Goal: Task Accomplishment & Management: Use online tool/utility

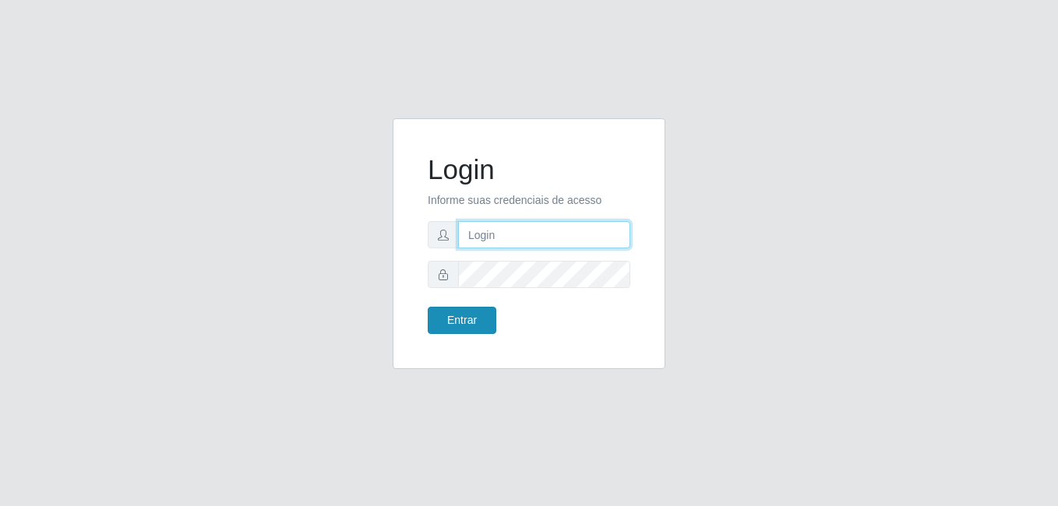
type input "Yohanna@bessa"
click at [487, 317] on button "Entrar" at bounding box center [462, 320] width 69 height 27
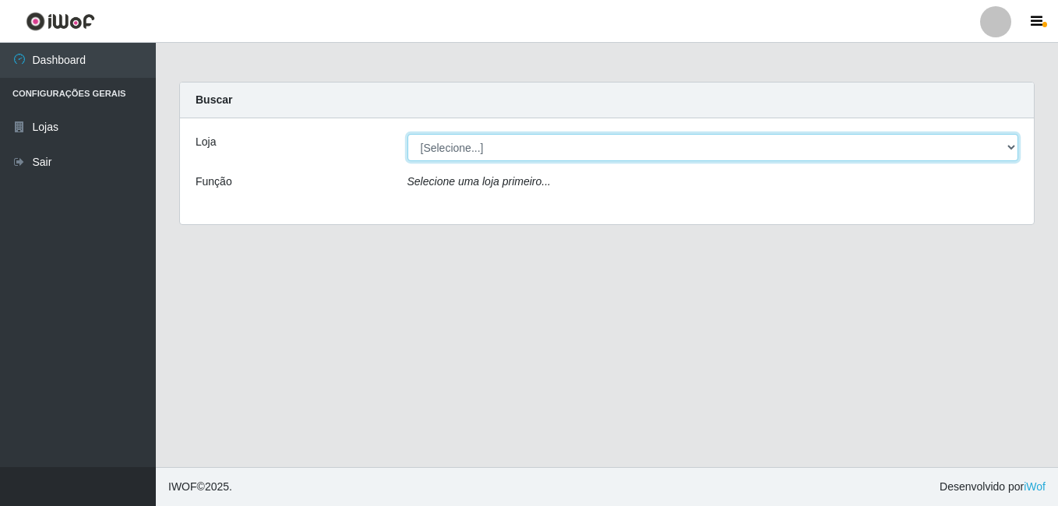
click at [1008, 145] on select "[Selecione...] Bemais Supermercados - B9 Bessa" at bounding box center [714, 147] width 612 height 27
select select "410"
click at [408, 134] on select "[Selecione...] Bemais Supermercados - B9 Bessa" at bounding box center [714, 147] width 612 height 27
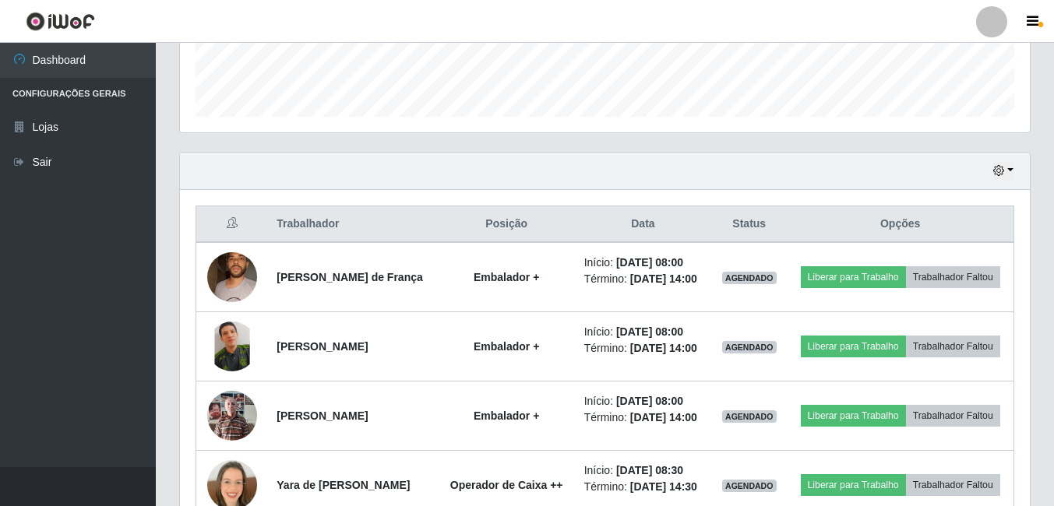
scroll to position [468, 0]
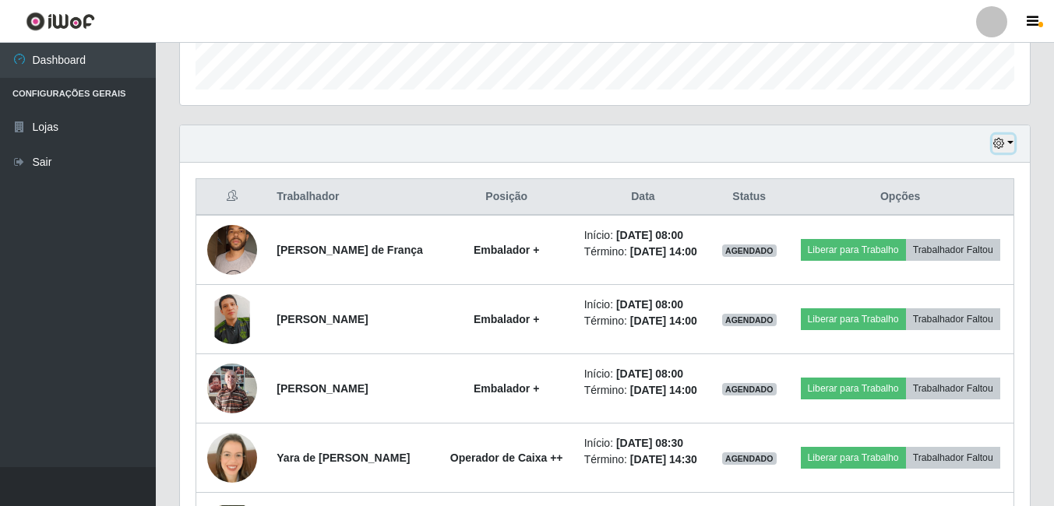
click at [1004, 148] on button "button" at bounding box center [1004, 144] width 22 height 18
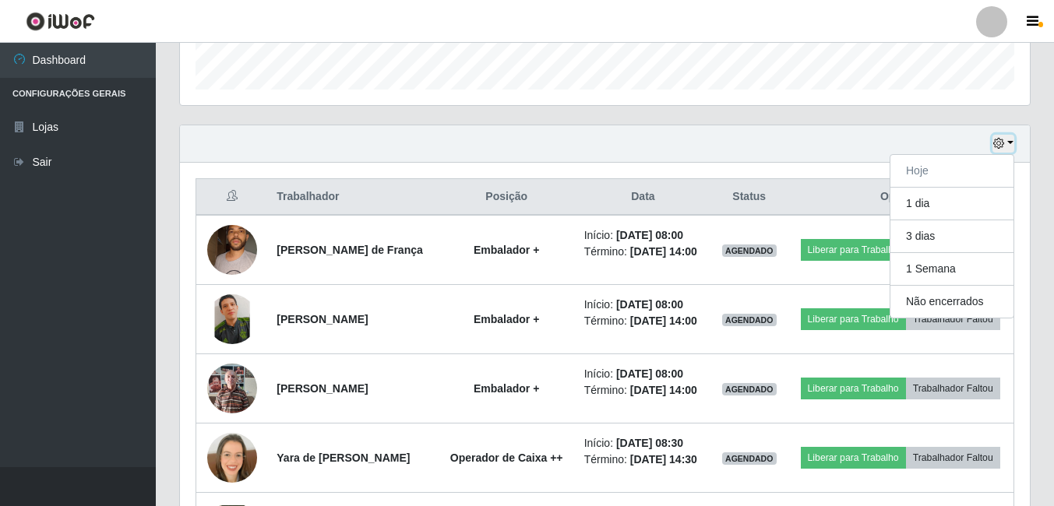
click at [995, 143] on icon "button" at bounding box center [999, 143] width 11 height 11
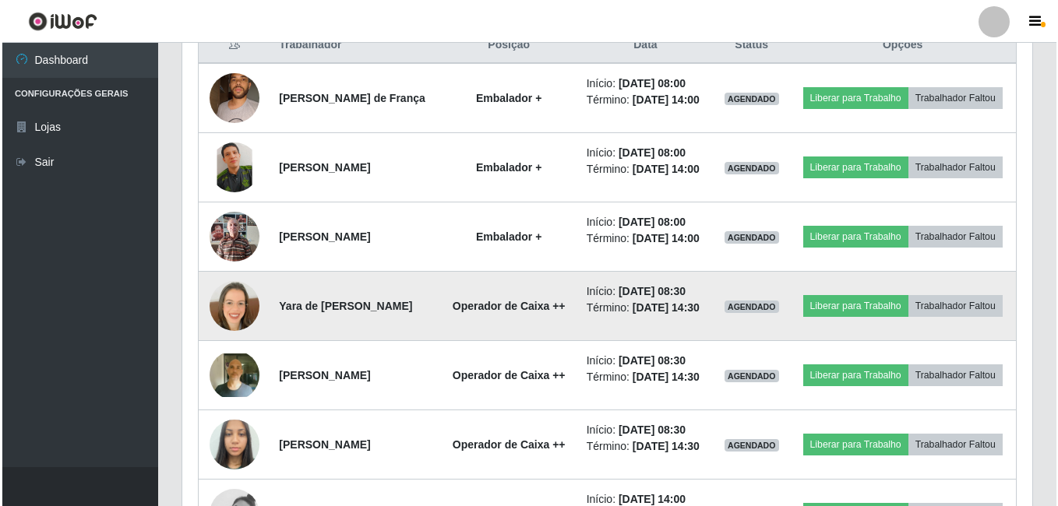
scroll to position [669, 0]
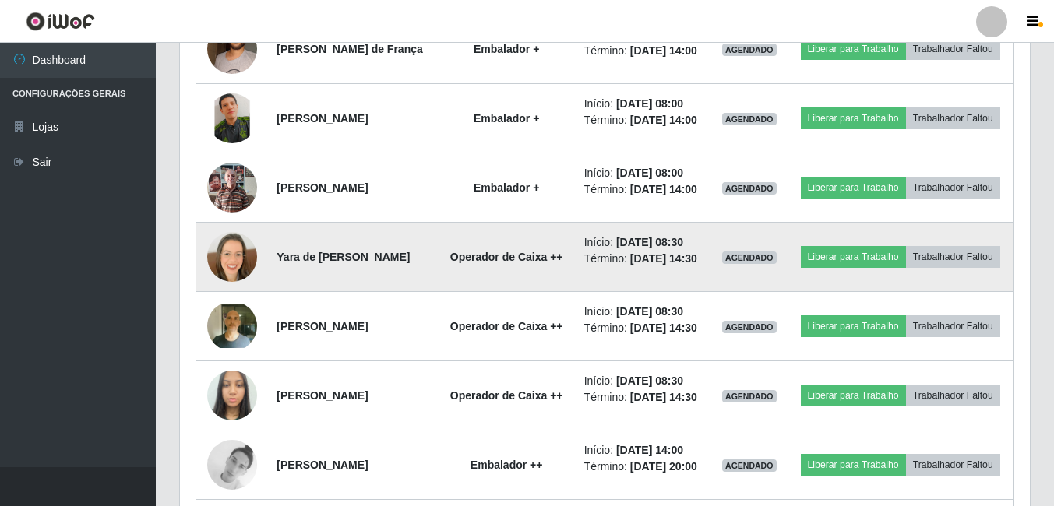
click at [225, 282] on img at bounding box center [232, 257] width 50 height 50
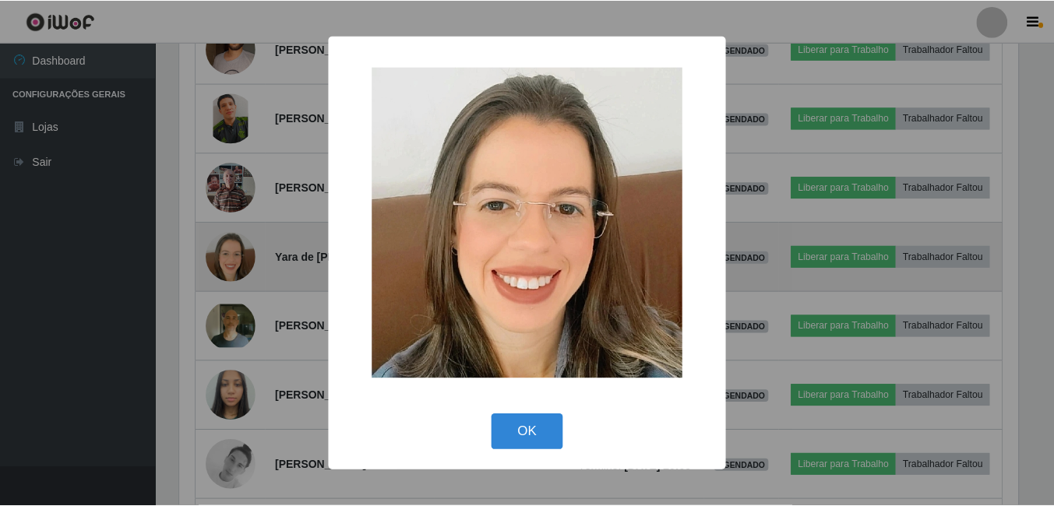
scroll to position [323, 842]
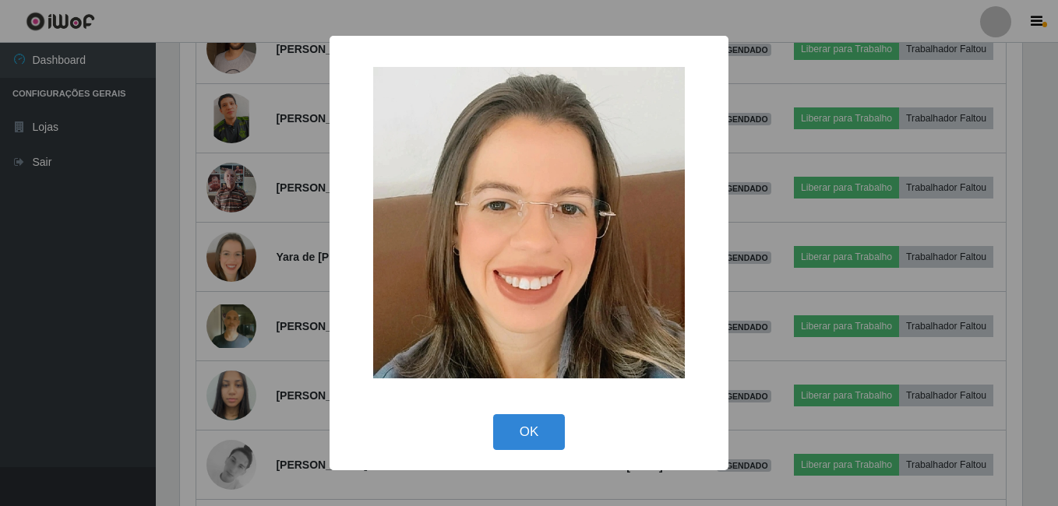
click at [259, 287] on div "× OK Cancel" at bounding box center [529, 253] width 1058 height 506
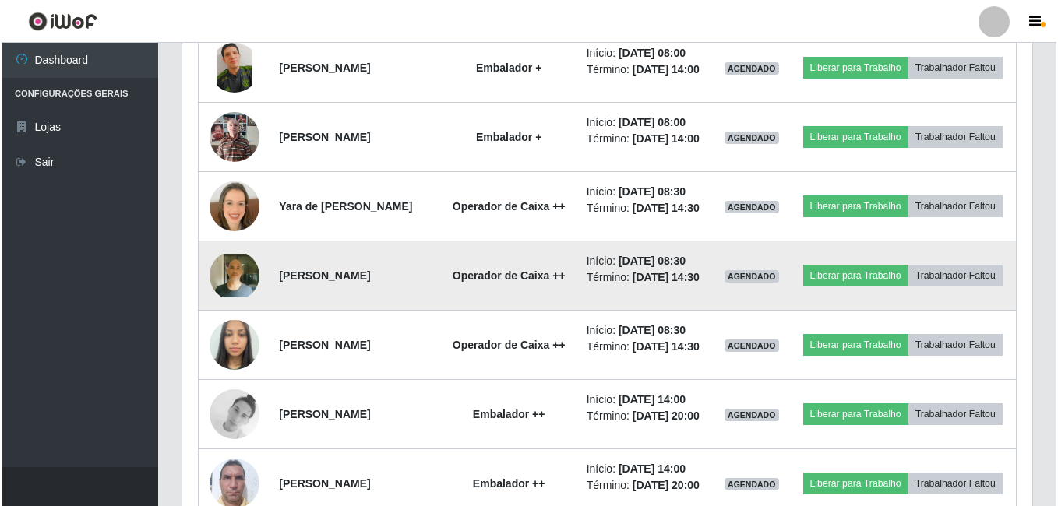
scroll to position [746, 0]
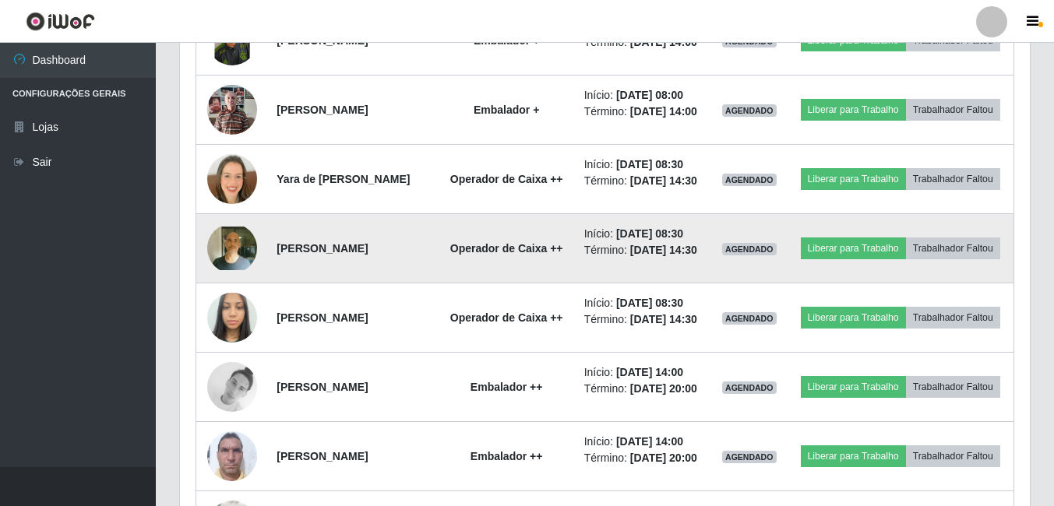
click at [224, 270] on img at bounding box center [232, 249] width 50 height 44
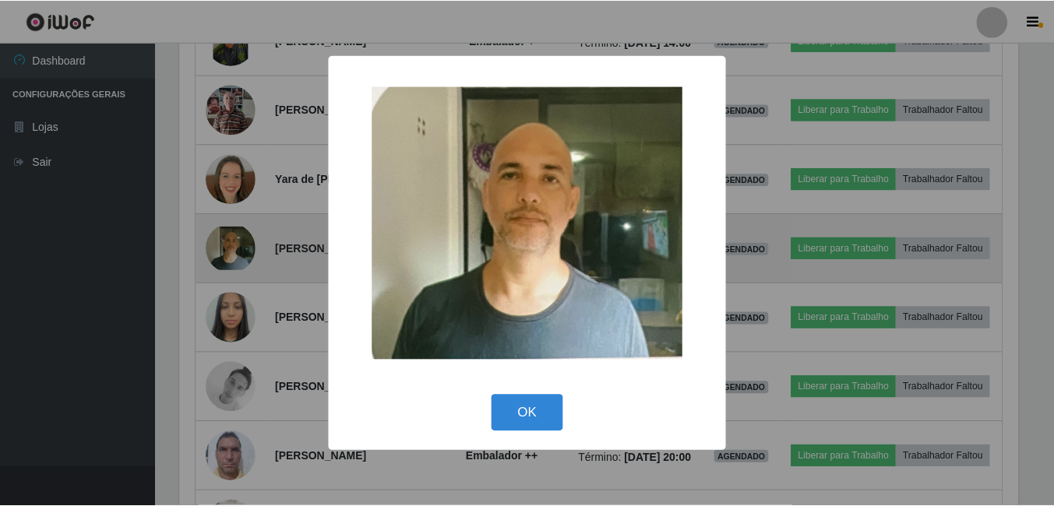
scroll to position [323, 842]
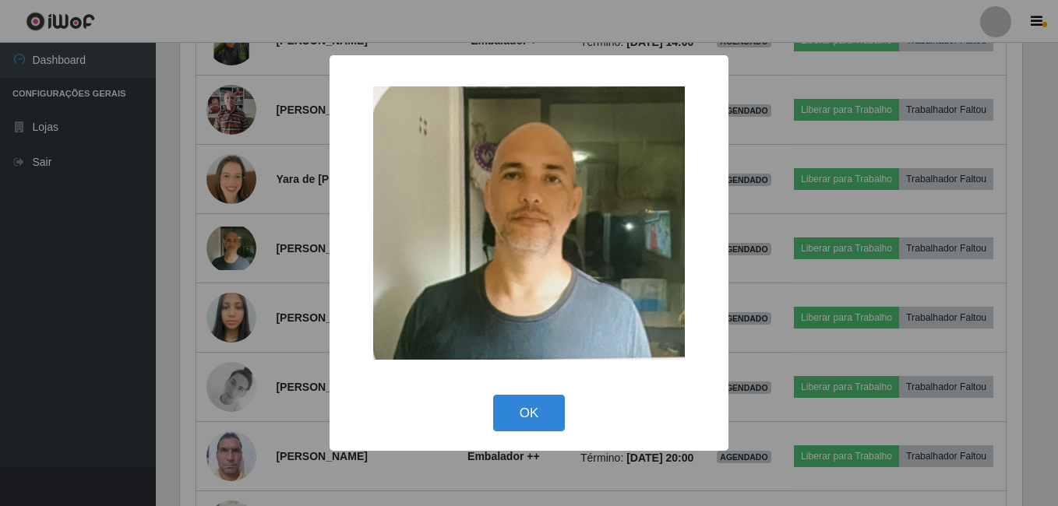
click at [245, 329] on div "× OK Cancel" at bounding box center [529, 253] width 1058 height 506
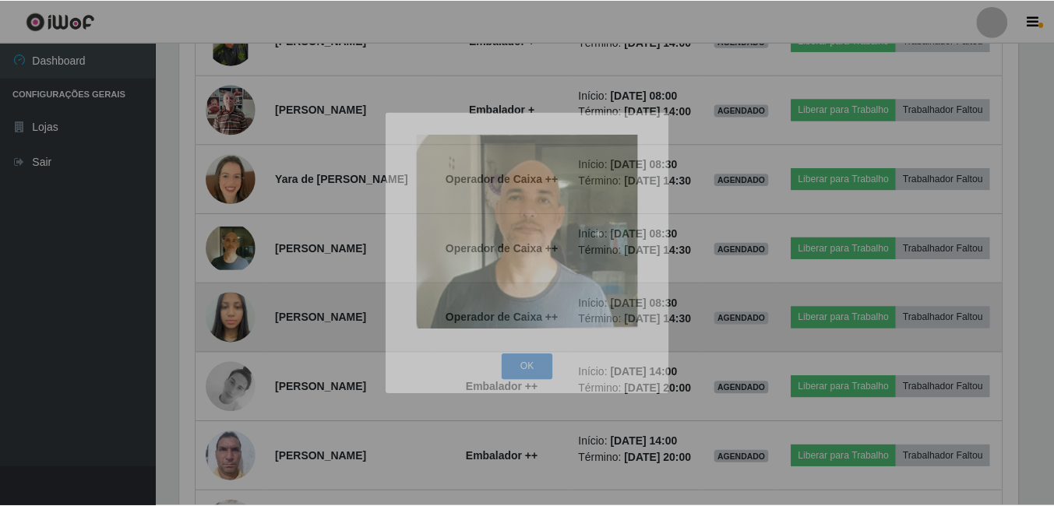
scroll to position [323, 850]
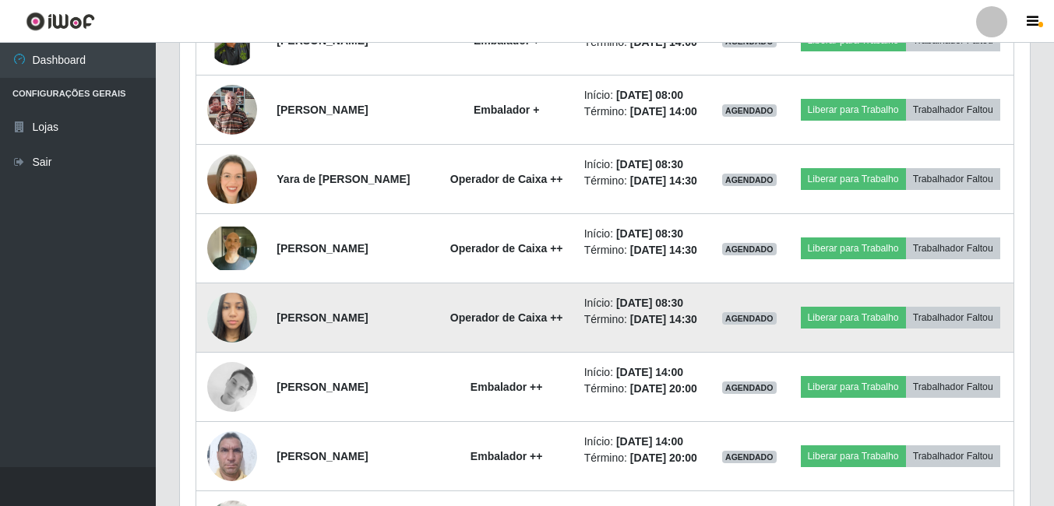
click at [230, 351] on img at bounding box center [232, 317] width 50 height 66
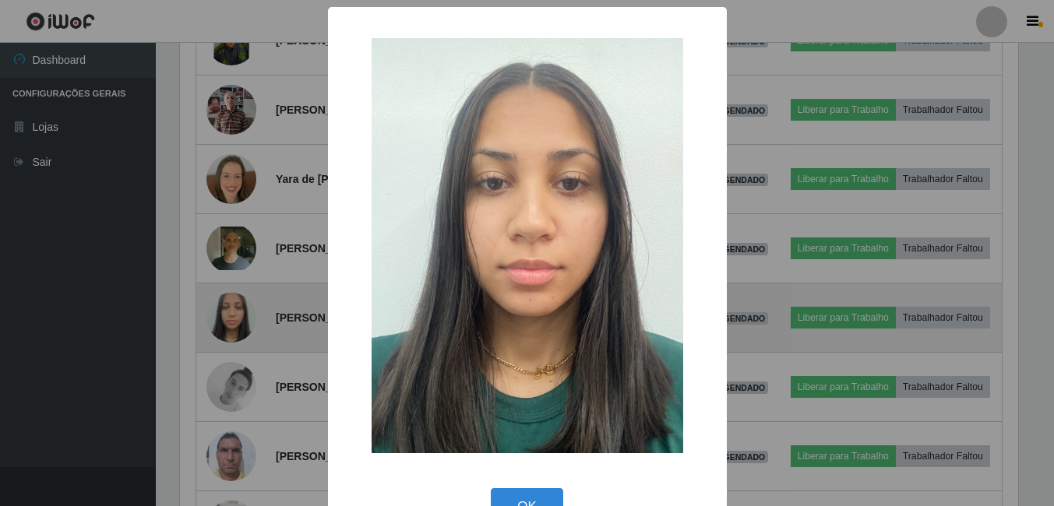
scroll to position [323, 842]
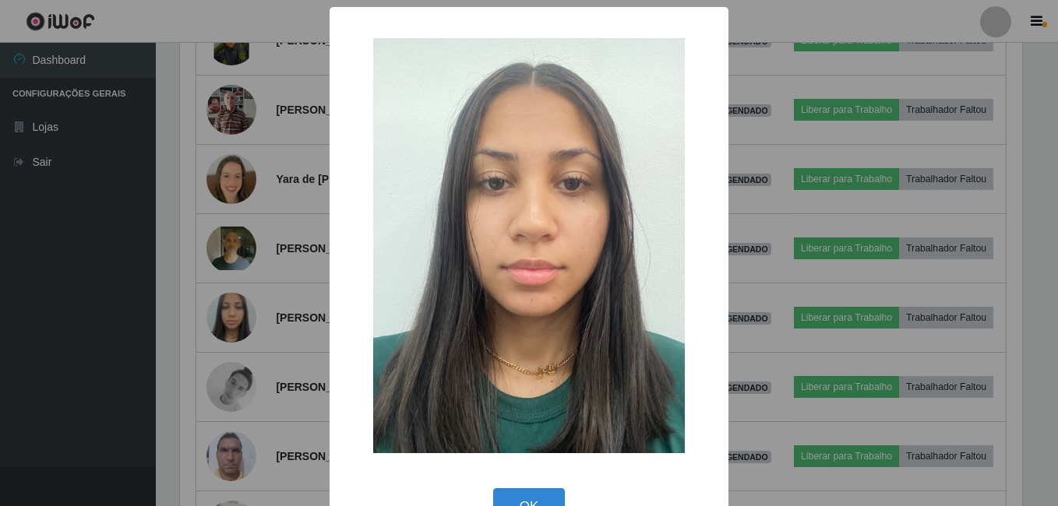
click at [227, 365] on div "× OK Cancel" at bounding box center [529, 253] width 1058 height 506
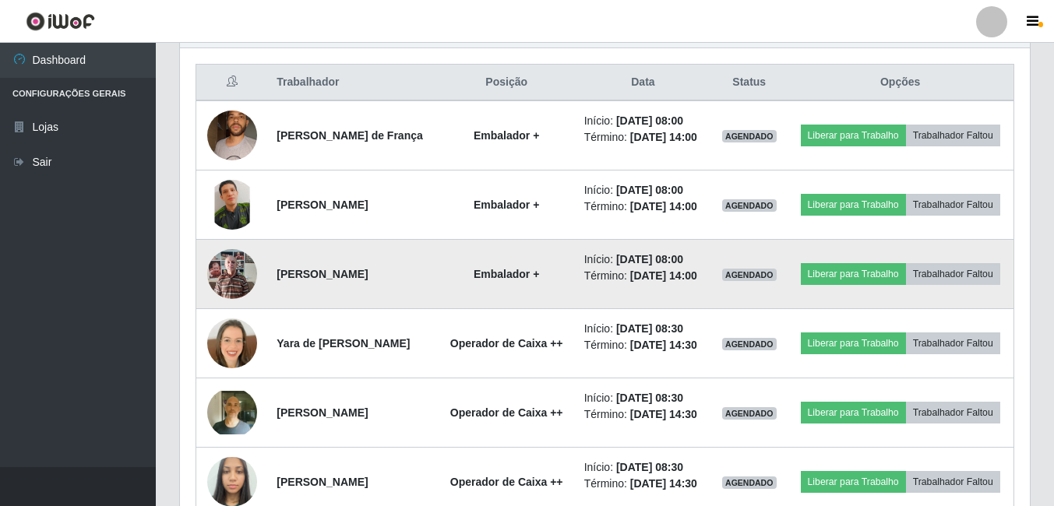
scroll to position [513, 0]
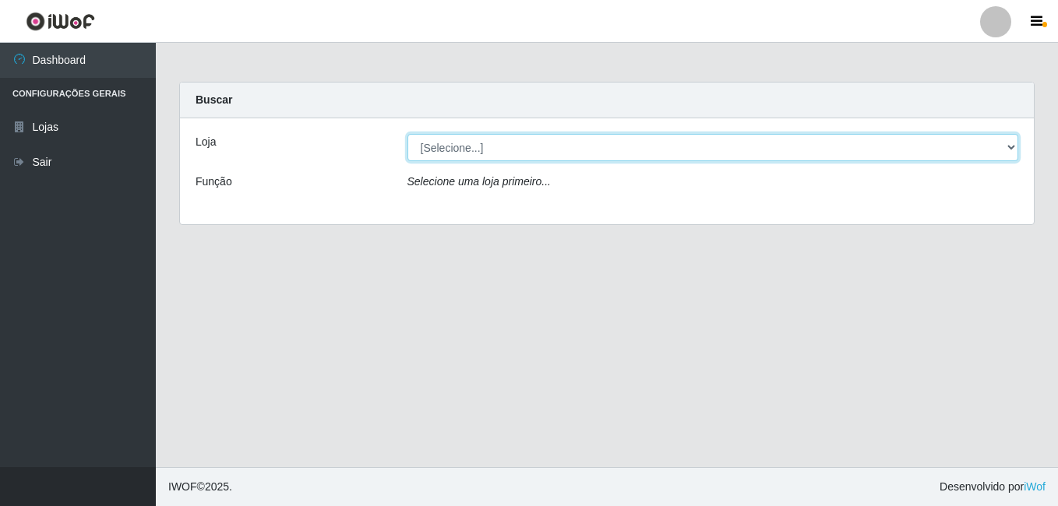
click at [613, 154] on select "[Selecione...] Bemais Supermercados - B9 Bessa" at bounding box center [714, 147] width 612 height 27
select select "410"
click at [408, 134] on select "[Selecione...] Bemais Supermercados - B9 Bessa" at bounding box center [714, 147] width 612 height 27
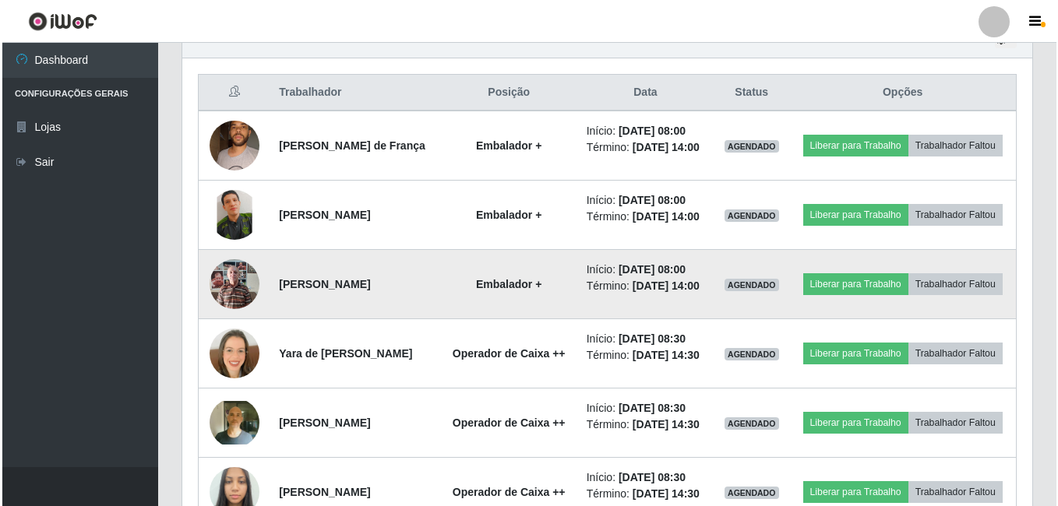
scroll to position [545, 0]
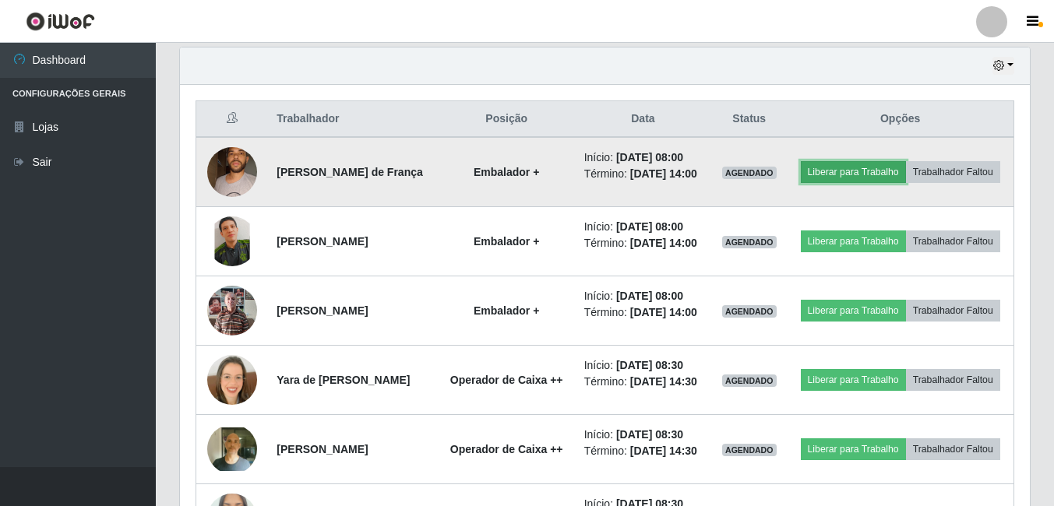
click at [906, 161] on button "Liberar para Trabalho" at bounding box center [853, 172] width 105 height 22
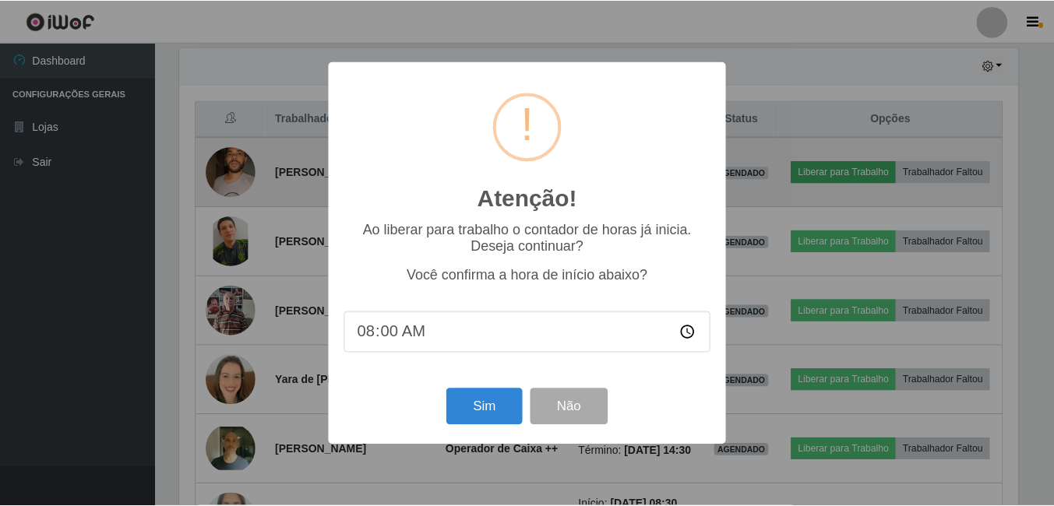
scroll to position [323, 842]
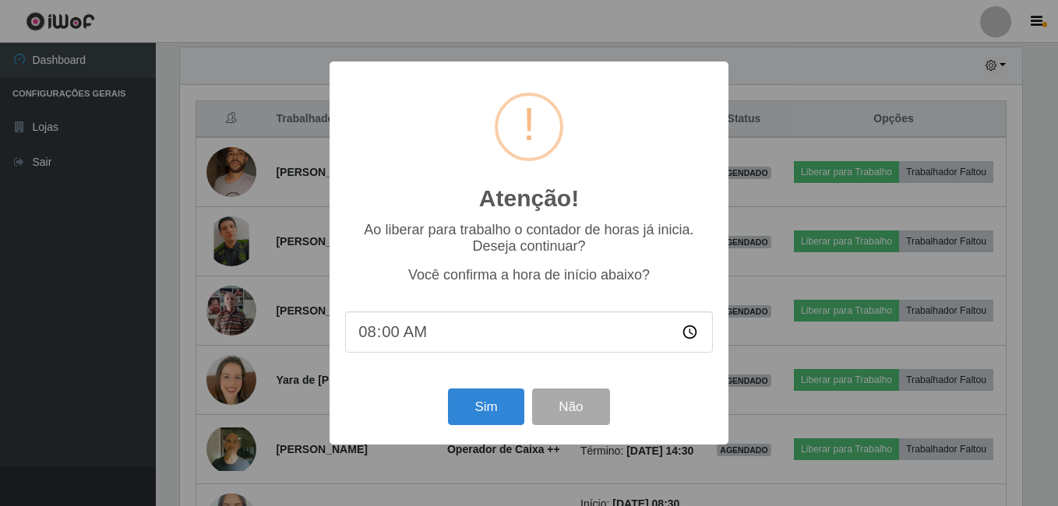
click at [778, 164] on div "Atenção! × Ao liberar para trabalho o contador de horas já inicia. Deseja conti…" at bounding box center [529, 253] width 1058 height 506
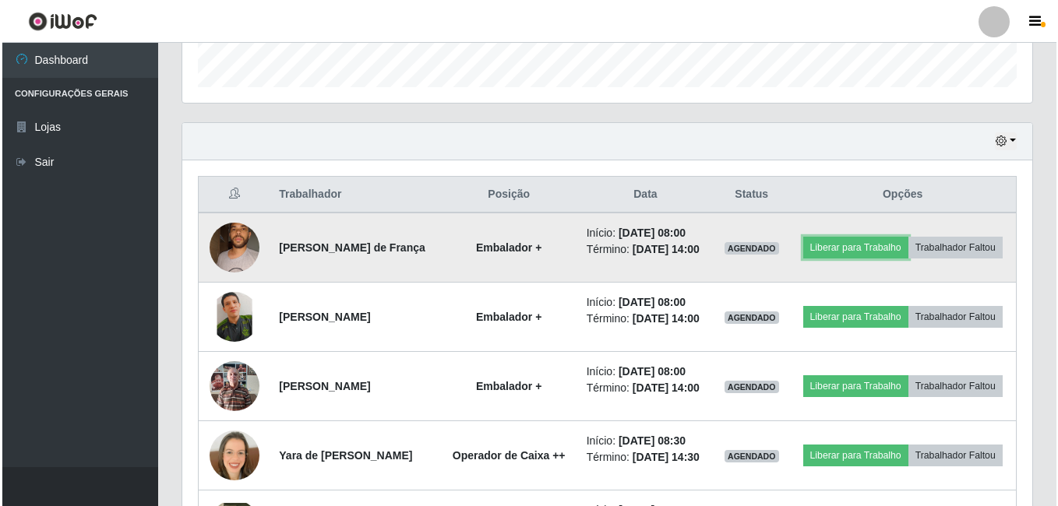
scroll to position [468, 0]
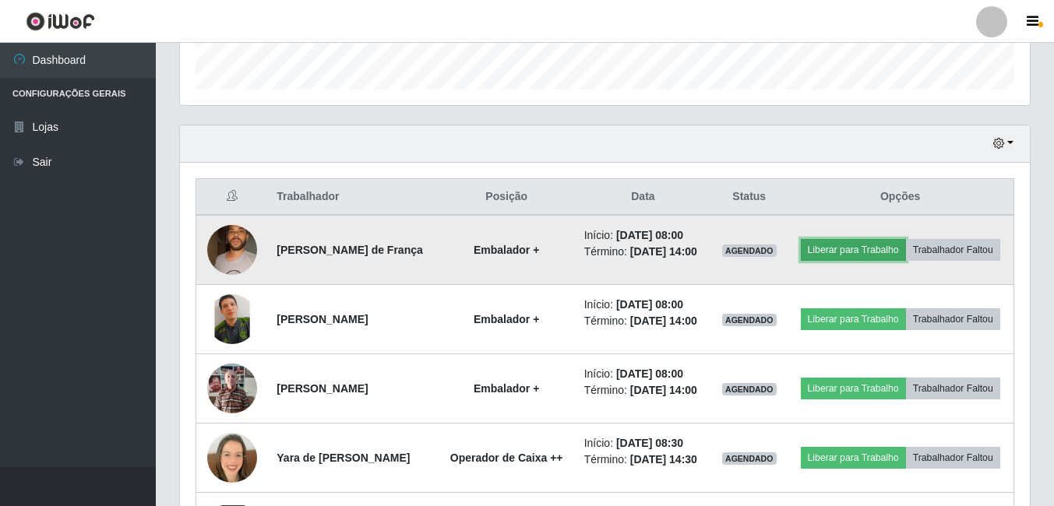
click at [883, 242] on button "Liberar para Trabalho" at bounding box center [853, 250] width 105 height 22
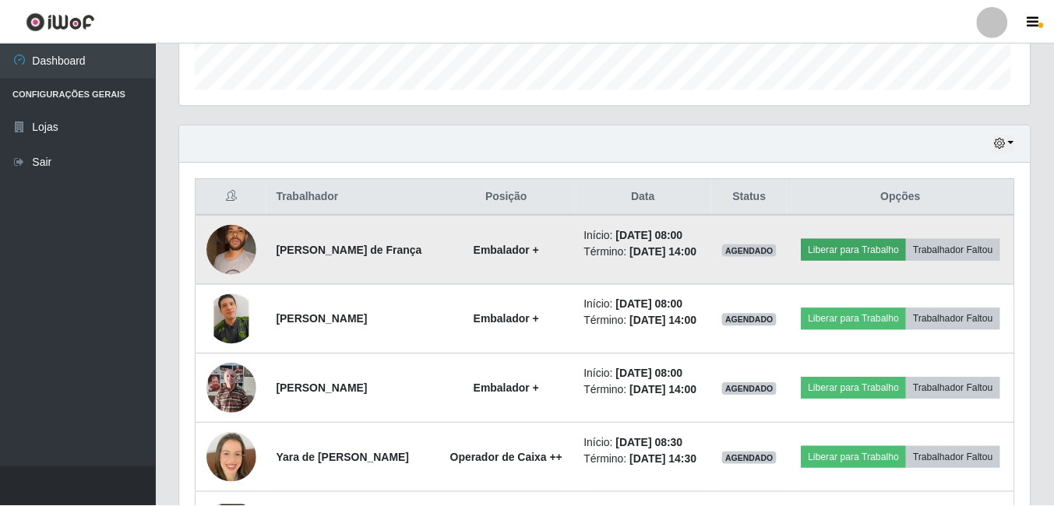
scroll to position [323, 842]
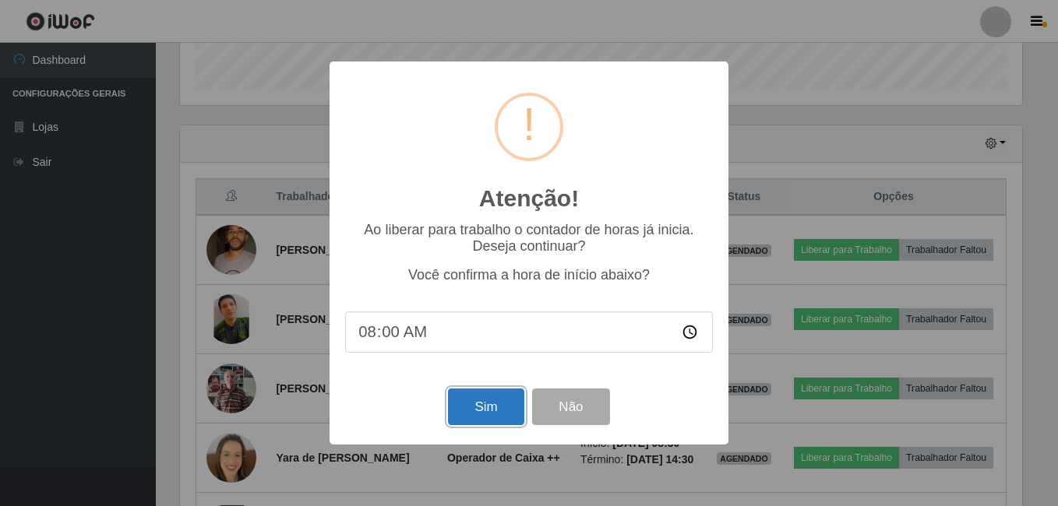
click at [482, 411] on button "Sim" at bounding box center [486, 407] width 76 height 37
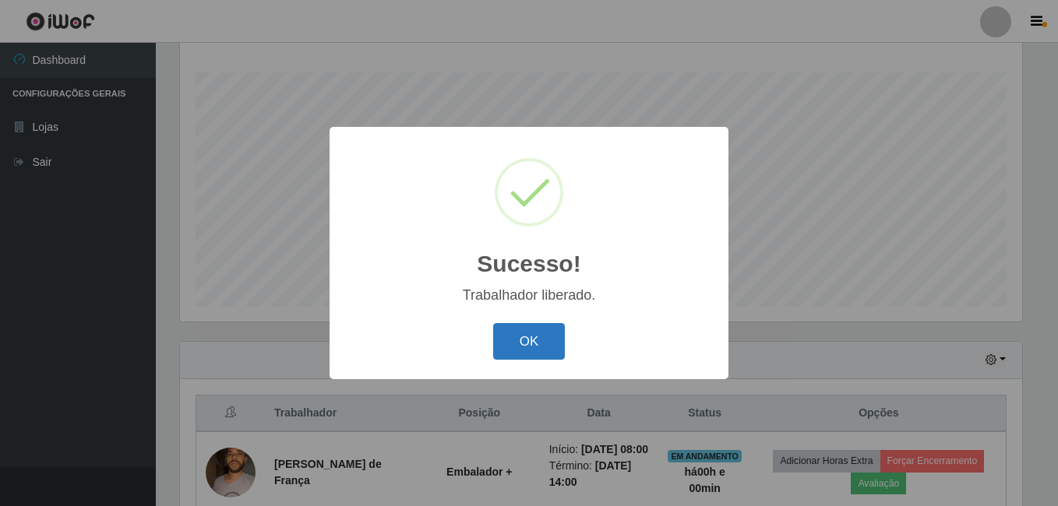
click at [535, 340] on button "OK" at bounding box center [529, 341] width 72 height 37
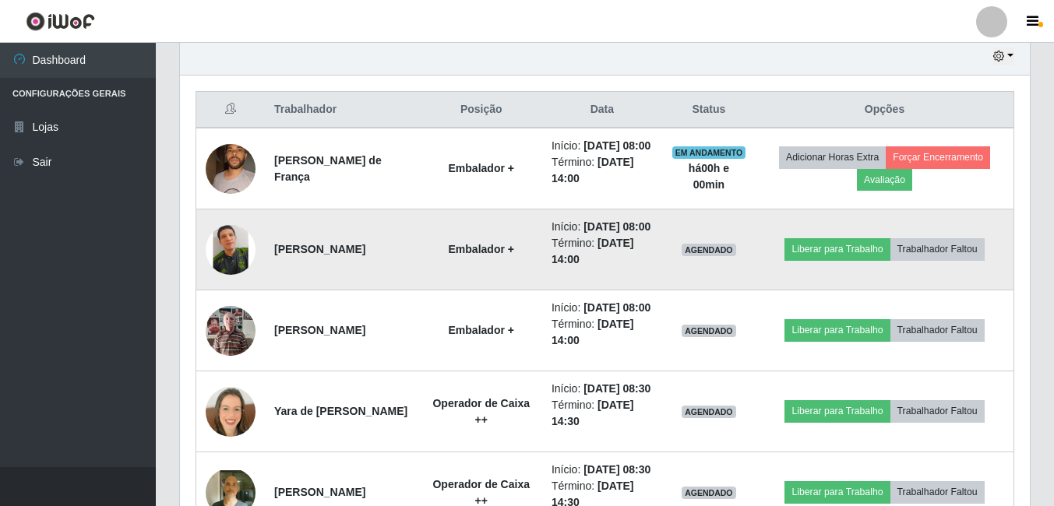
scroll to position [563, 0]
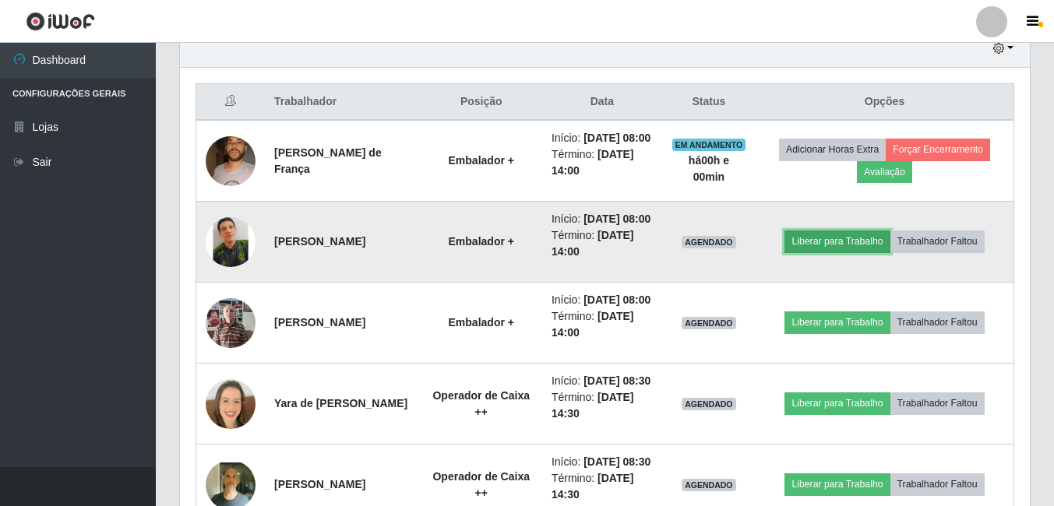
click at [856, 252] on button "Liberar para Trabalho" at bounding box center [837, 242] width 105 height 22
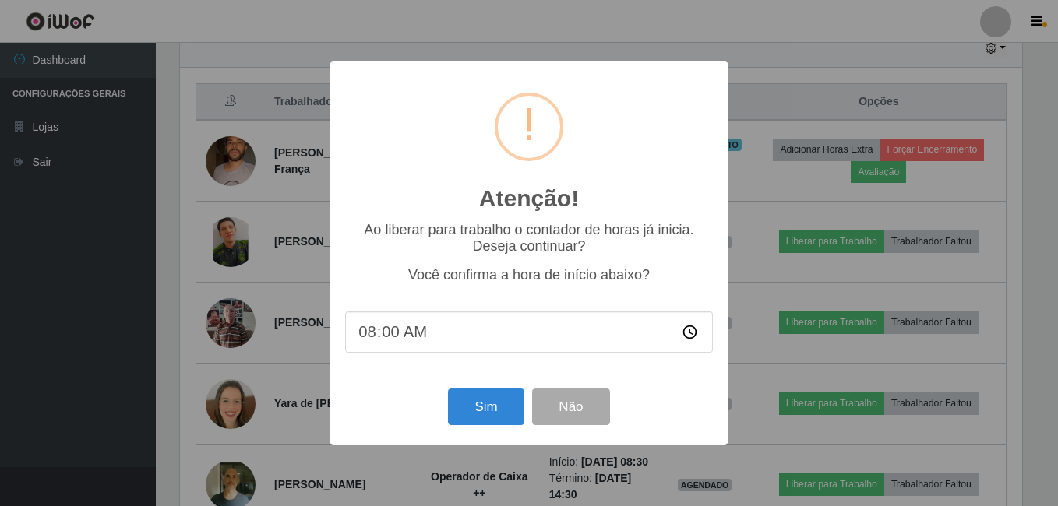
click at [751, 177] on div "Atenção! × Ao liberar para trabalho o contador de horas já inicia. Deseja conti…" at bounding box center [529, 253] width 1058 height 506
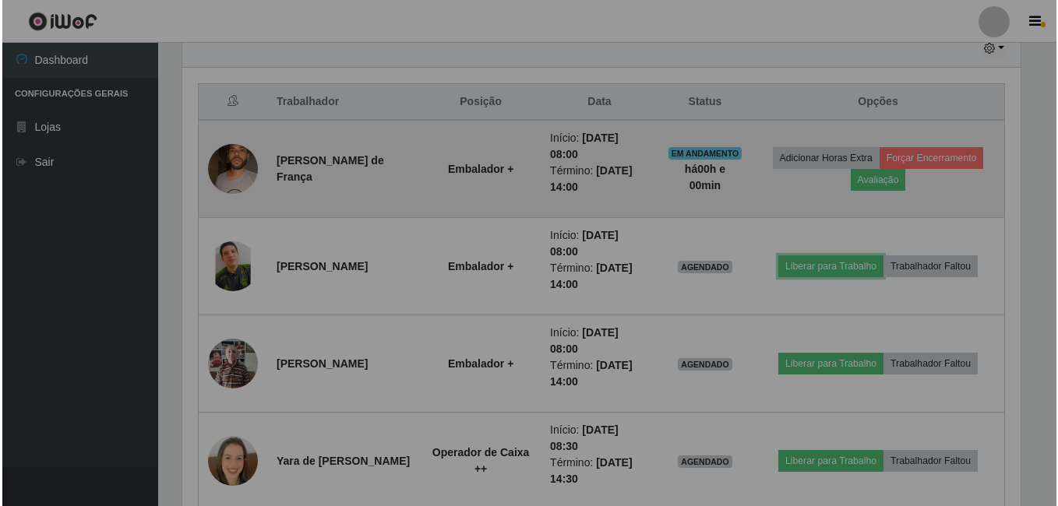
scroll to position [323, 850]
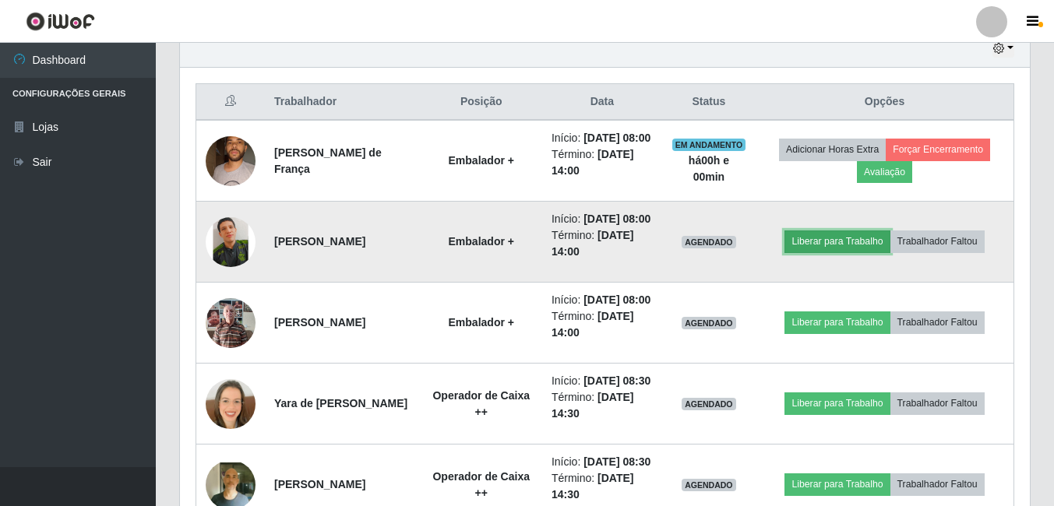
click at [814, 252] on button "Liberar para Trabalho" at bounding box center [837, 242] width 105 height 22
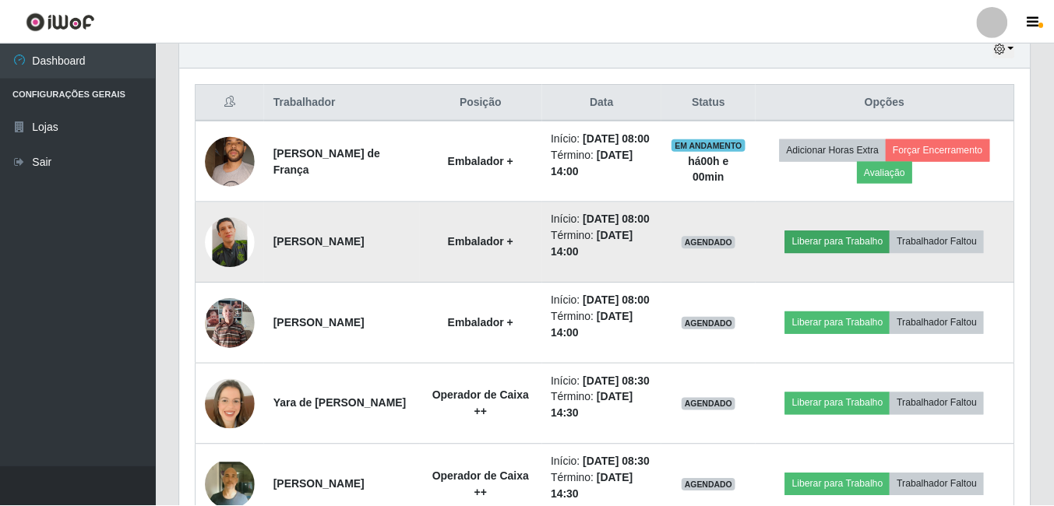
scroll to position [323, 842]
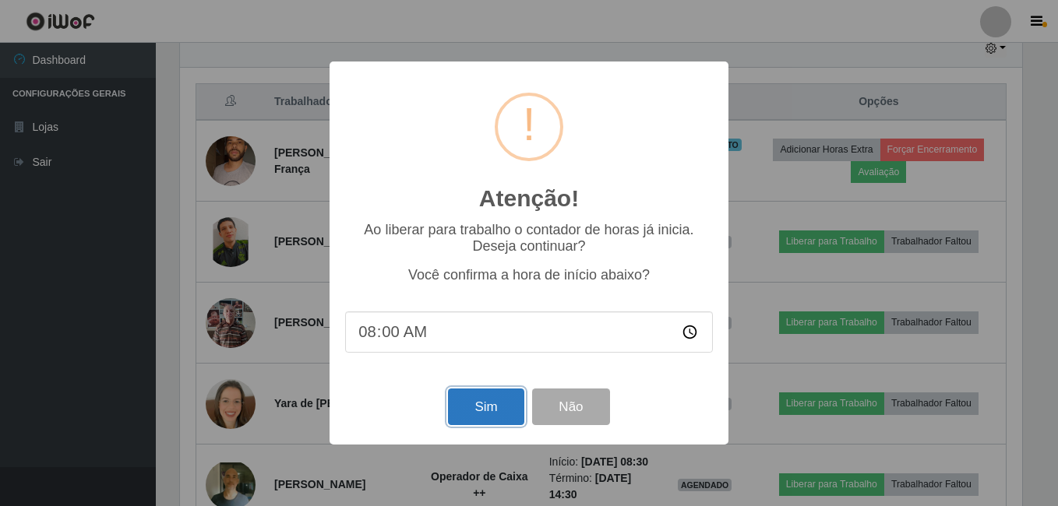
click at [489, 397] on button "Sim" at bounding box center [486, 407] width 76 height 37
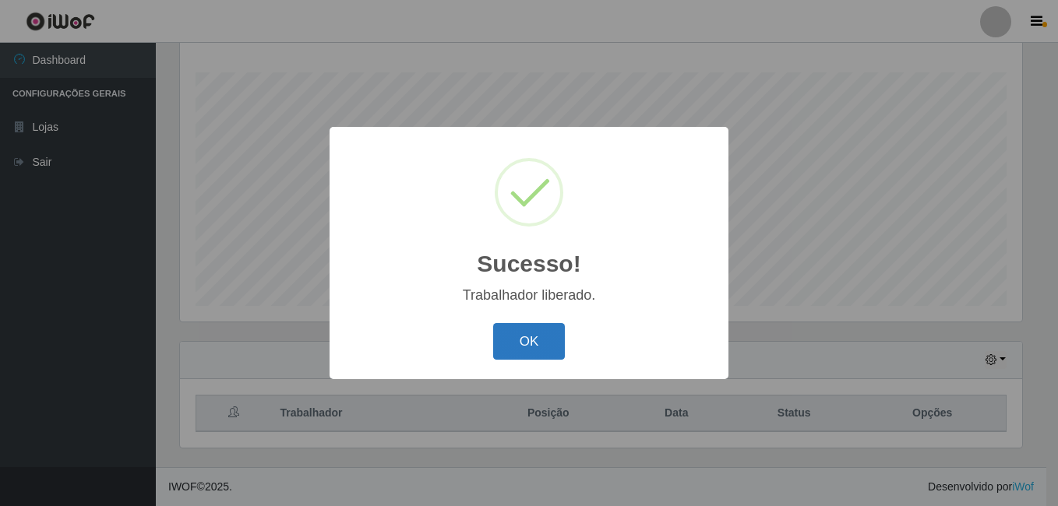
click at [522, 332] on button "OK" at bounding box center [529, 341] width 72 height 37
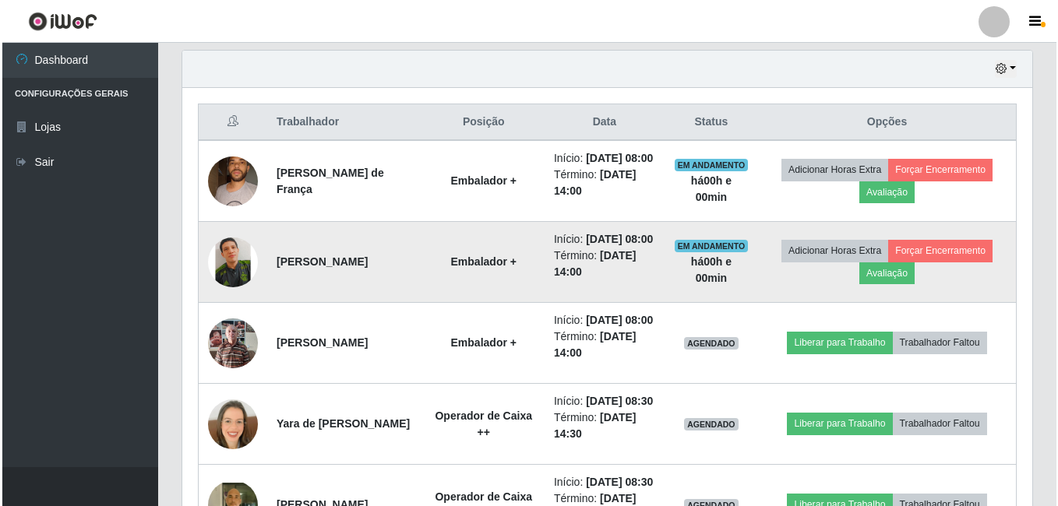
scroll to position [563, 0]
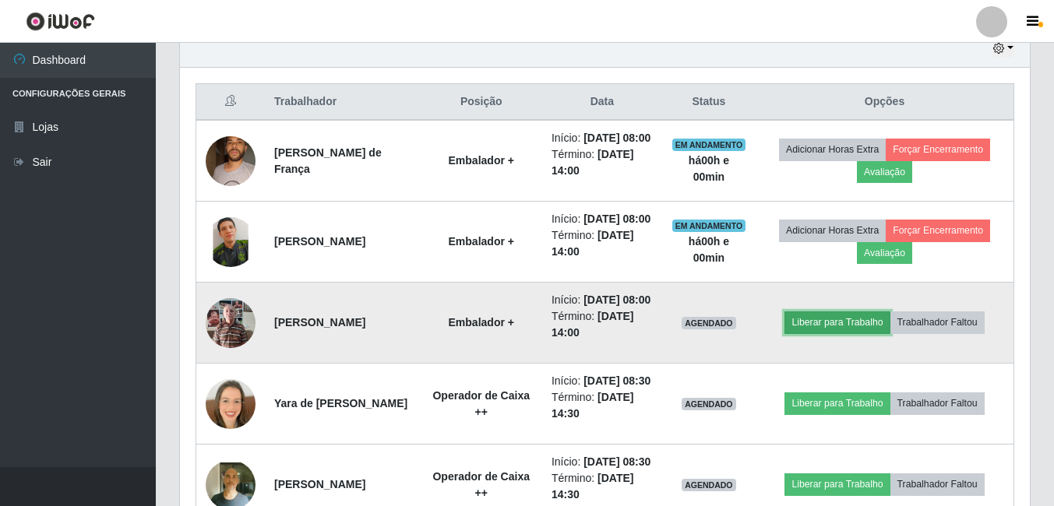
click at [814, 334] on button "Liberar para Trabalho" at bounding box center [837, 323] width 105 height 22
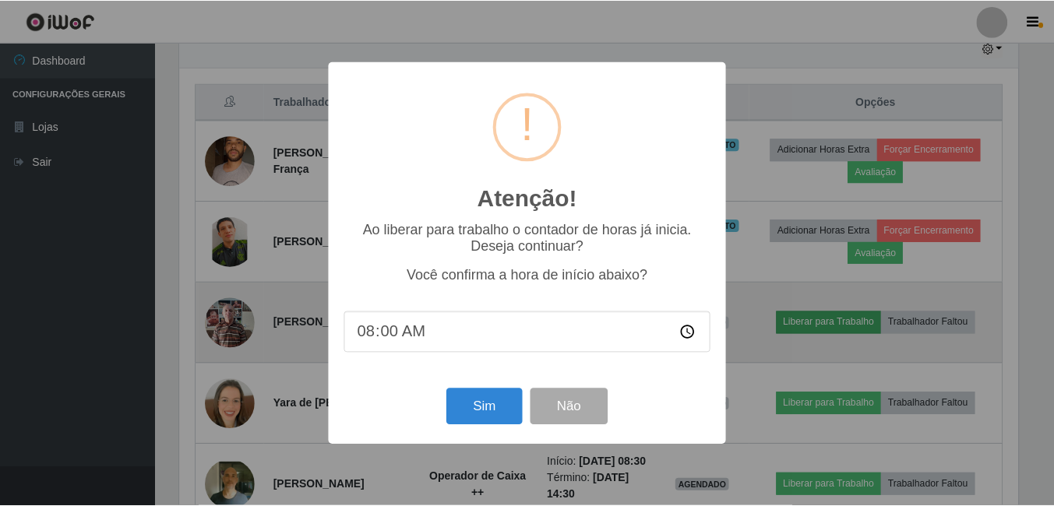
scroll to position [323, 842]
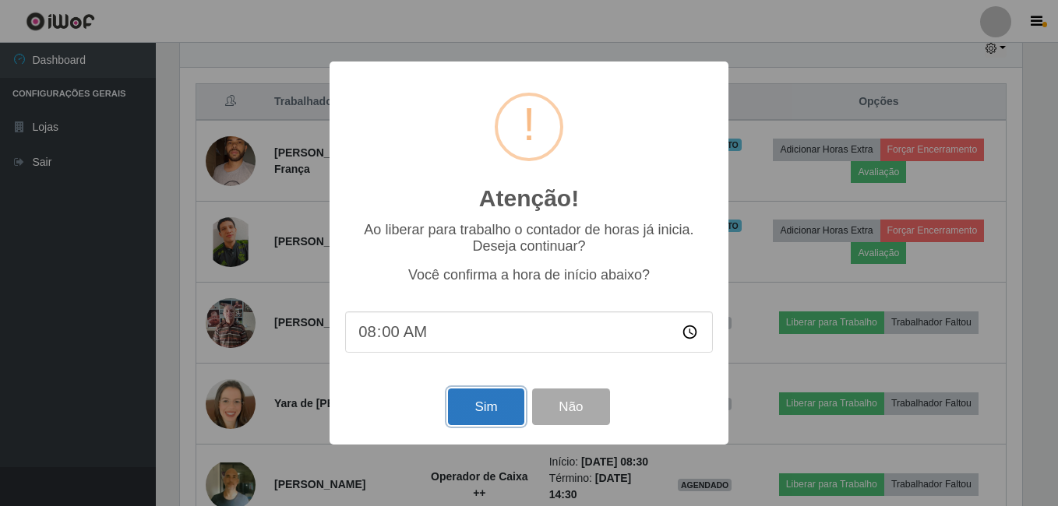
click at [502, 400] on button "Sim" at bounding box center [486, 407] width 76 height 37
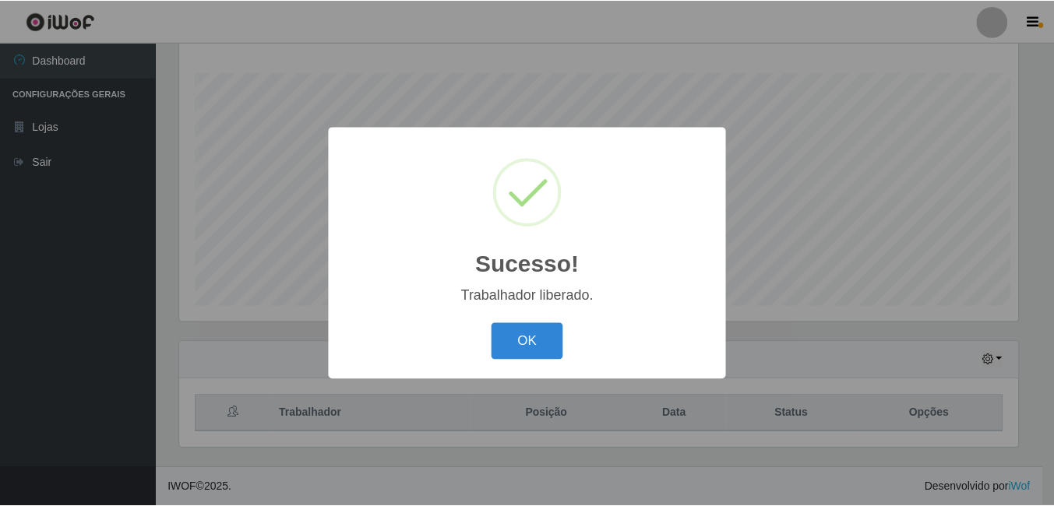
scroll to position [0, 0]
click at [523, 348] on button "OK" at bounding box center [529, 341] width 72 height 37
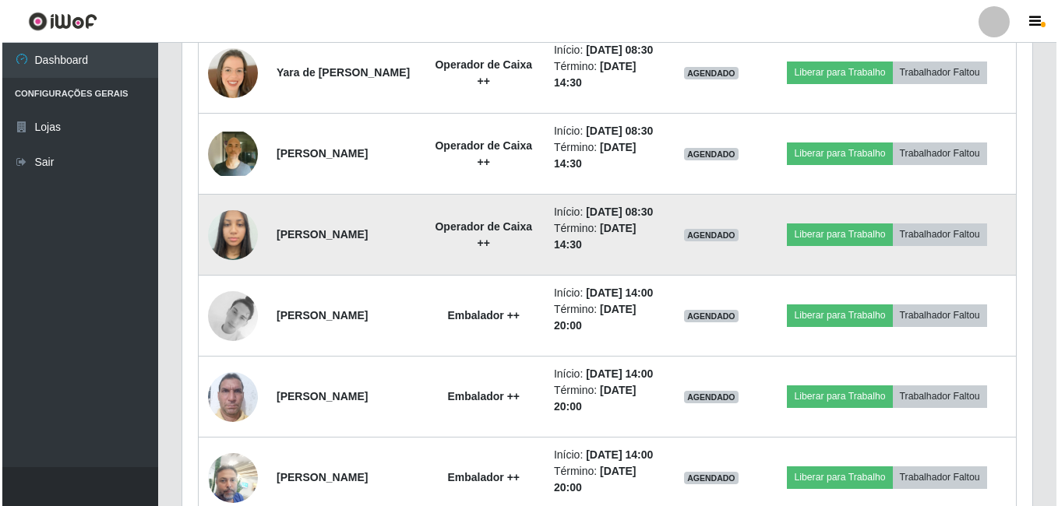
scroll to position [816, 0]
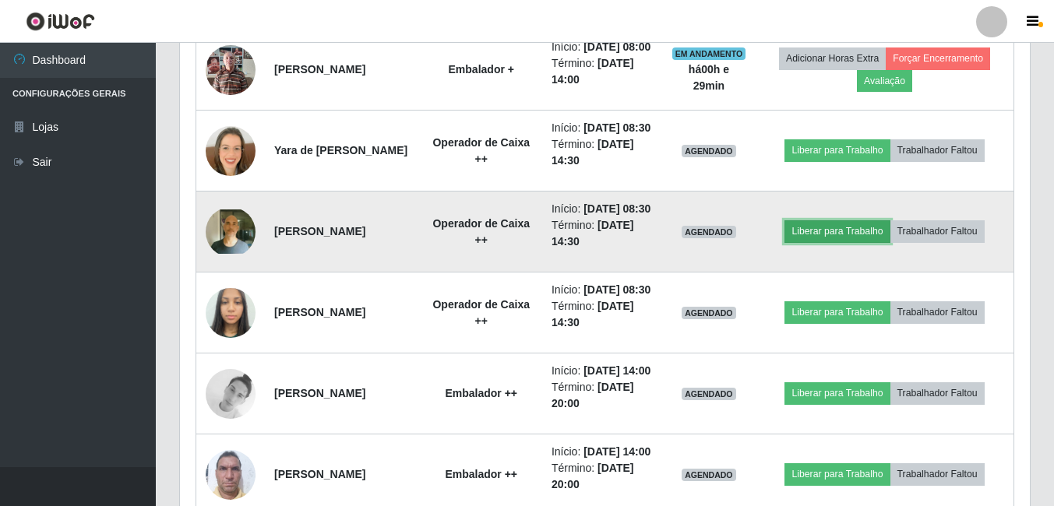
click at [862, 242] on button "Liberar para Trabalho" at bounding box center [837, 232] width 105 height 22
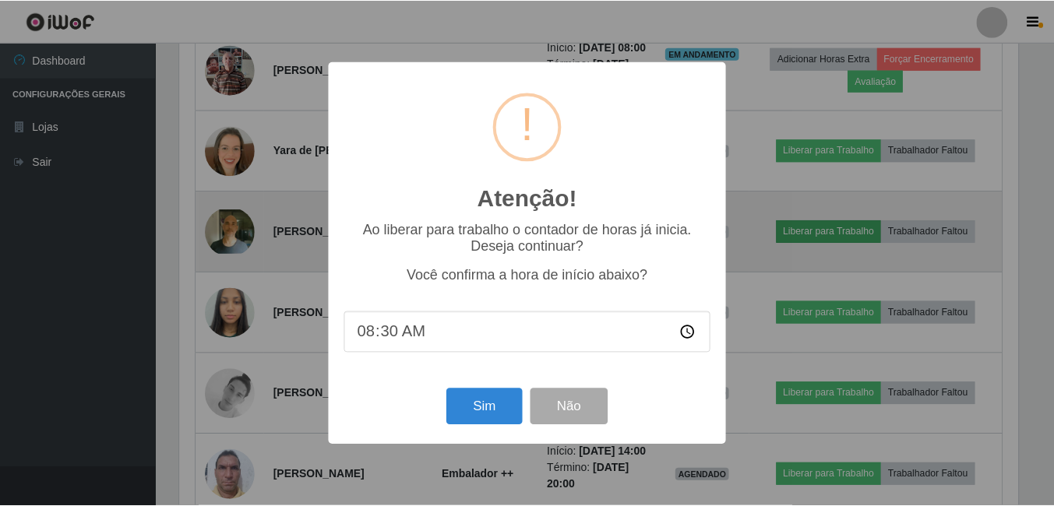
scroll to position [323, 842]
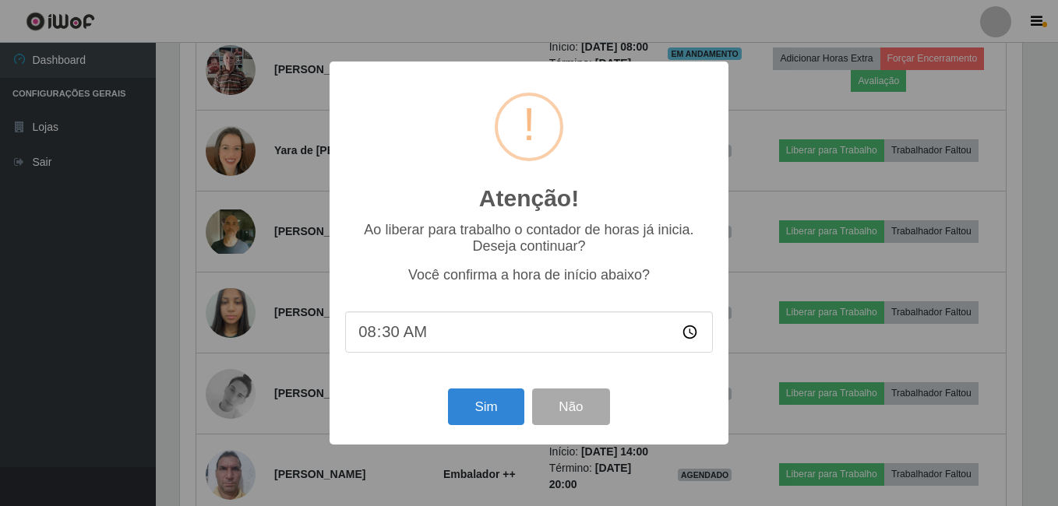
click at [806, 296] on div "Atenção! × Ao liberar para trabalho o contador de horas já inicia. Deseja conti…" at bounding box center [529, 253] width 1058 height 506
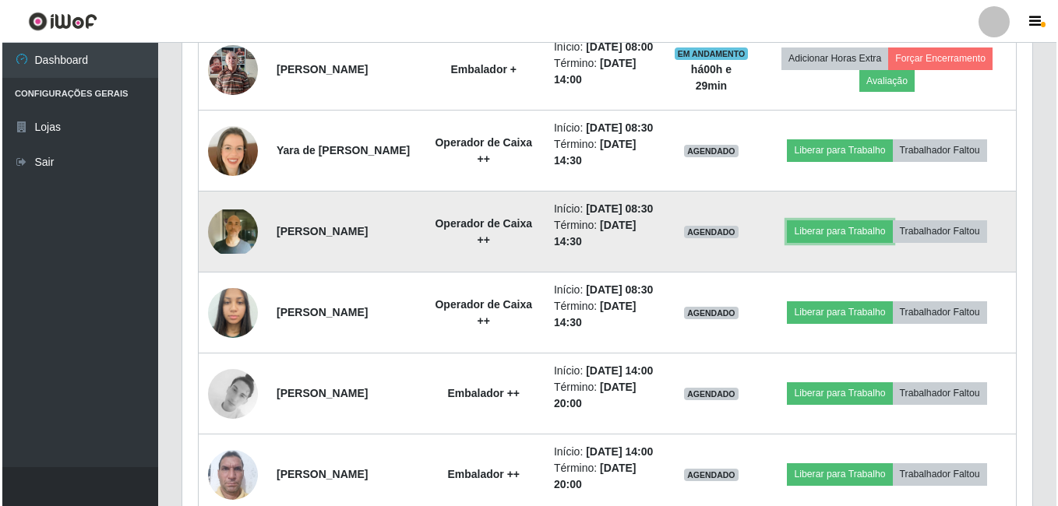
scroll to position [323, 850]
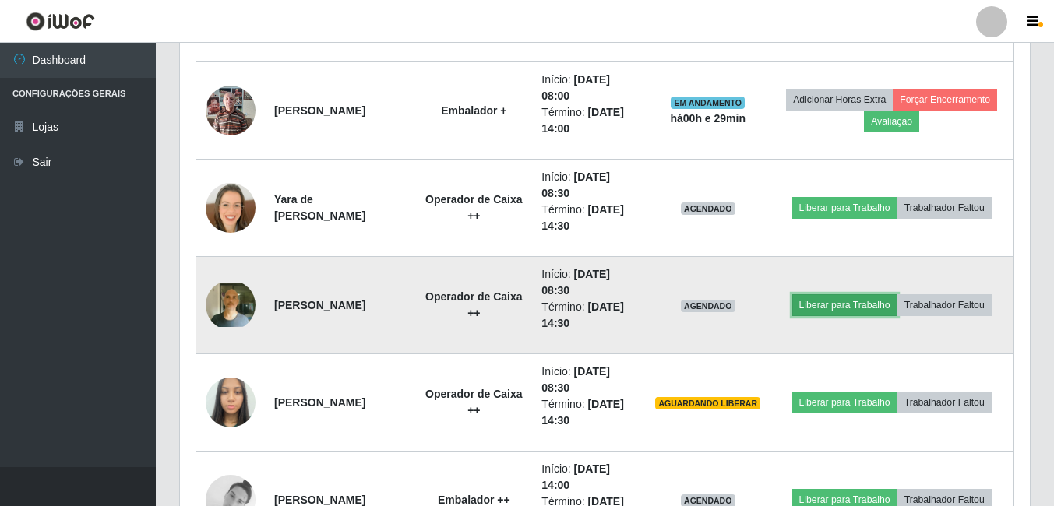
click at [841, 312] on button "Liberar para Trabalho" at bounding box center [844, 306] width 105 height 22
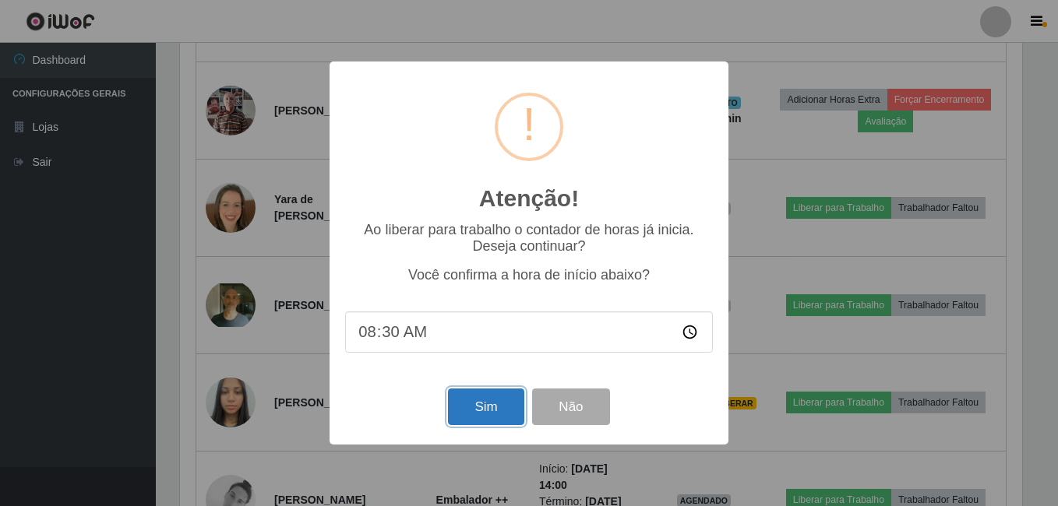
click at [471, 406] on button "Sim" at bounding box center [486, 407] width 76 height 37
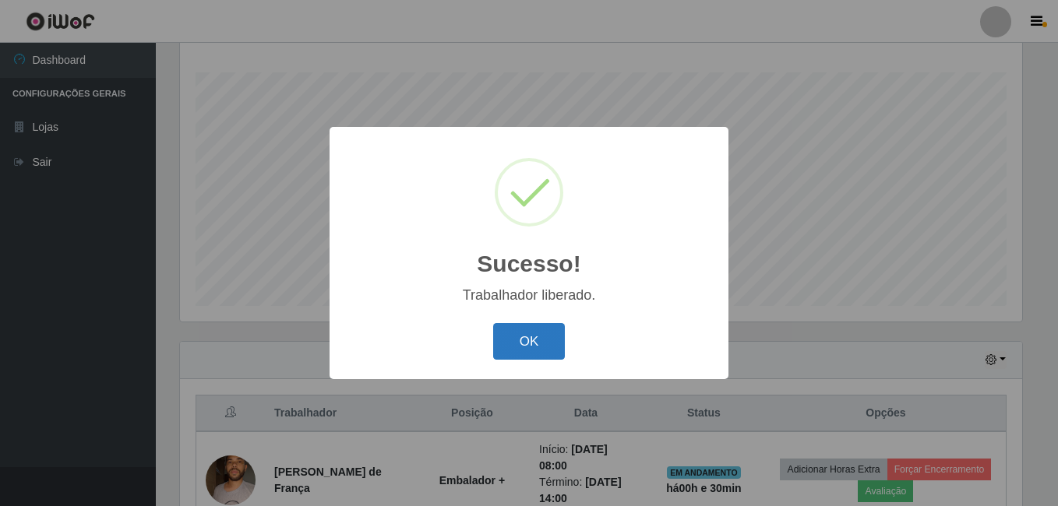
click at [523, 355] on button "OK" at bounding box center [529, 341] width 72 height 37
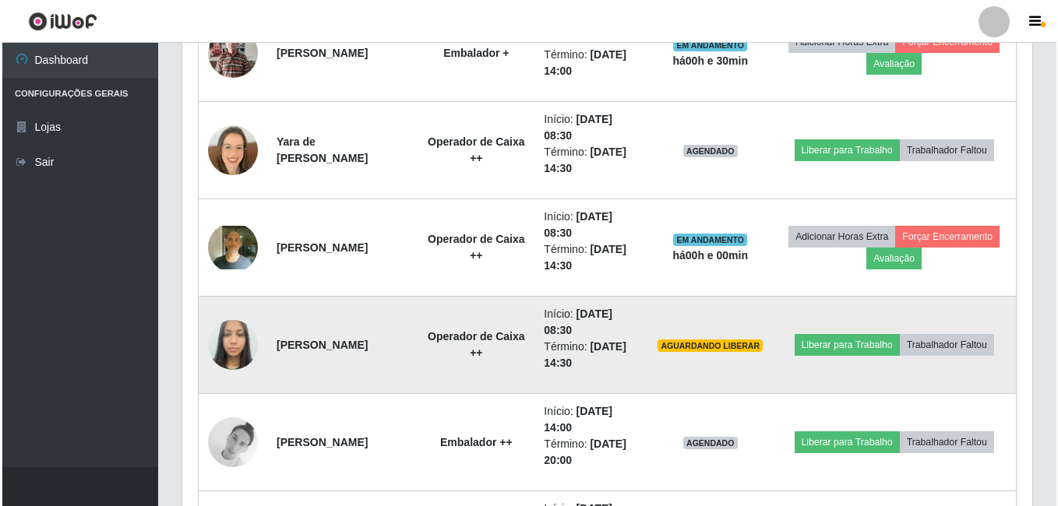
scroll to position [874, 0]
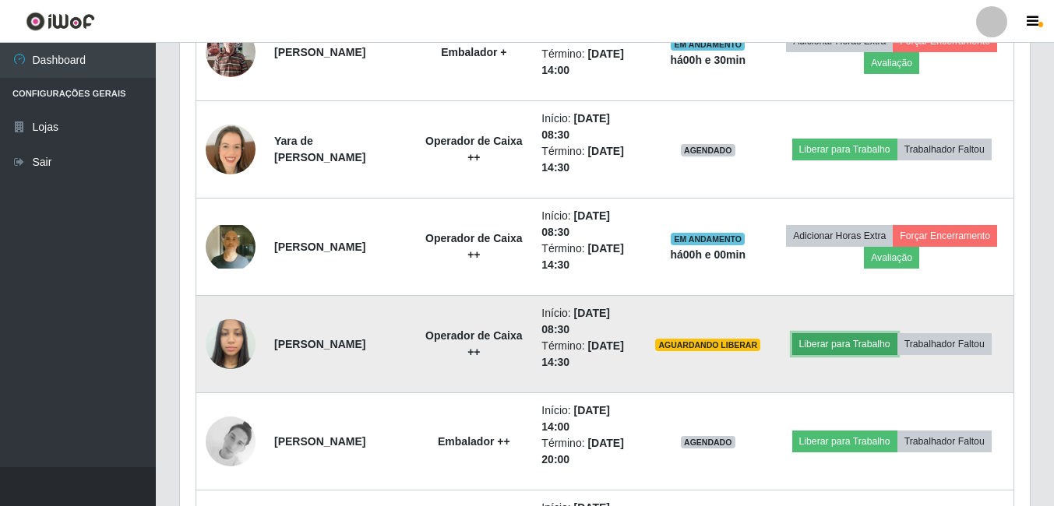
click at [871, 348] on button "Liberar para Trabalho" at bounding box center [844, 345] width 105 height 22
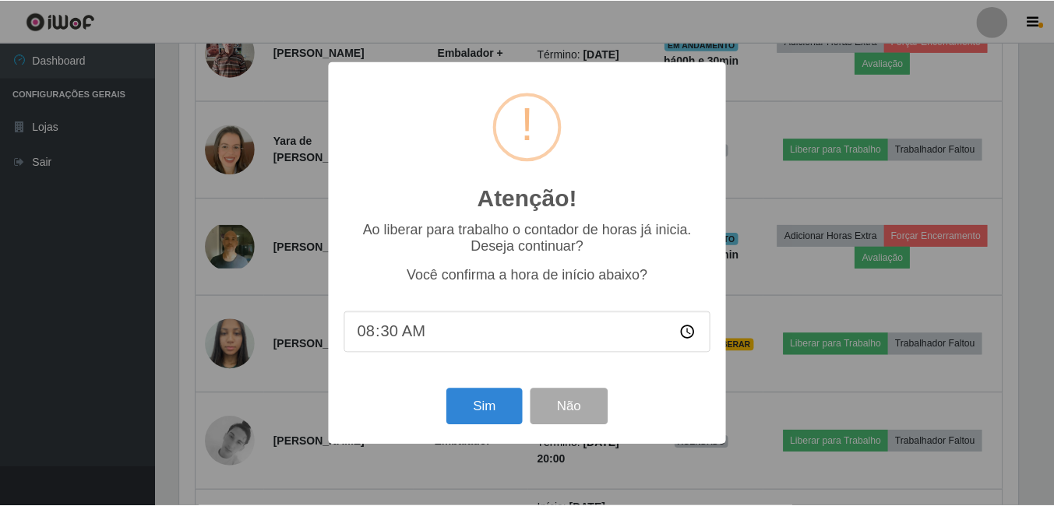
scroll to position [323, 842]
click at [488, 401] on button "Sim" at bounding box center [486, 407] width 76 height 37
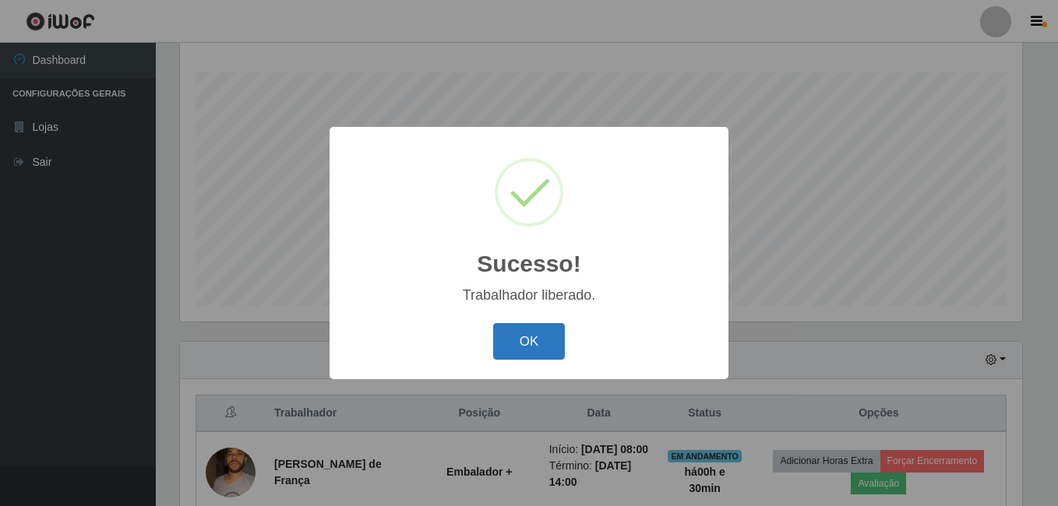
click at [505, 332] on button "OK" at bounding box center [529, 341] width 72 height 37
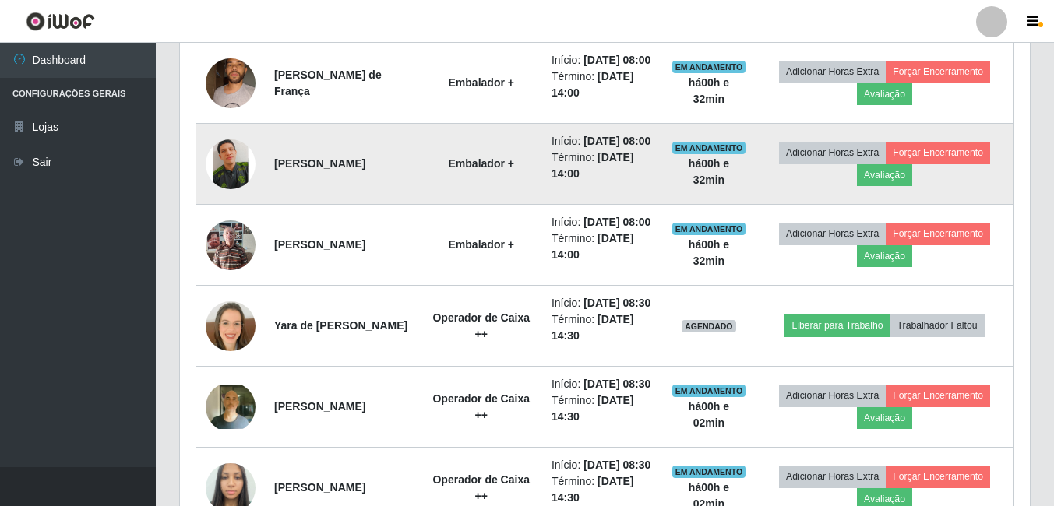
scroll to position [718, 0]
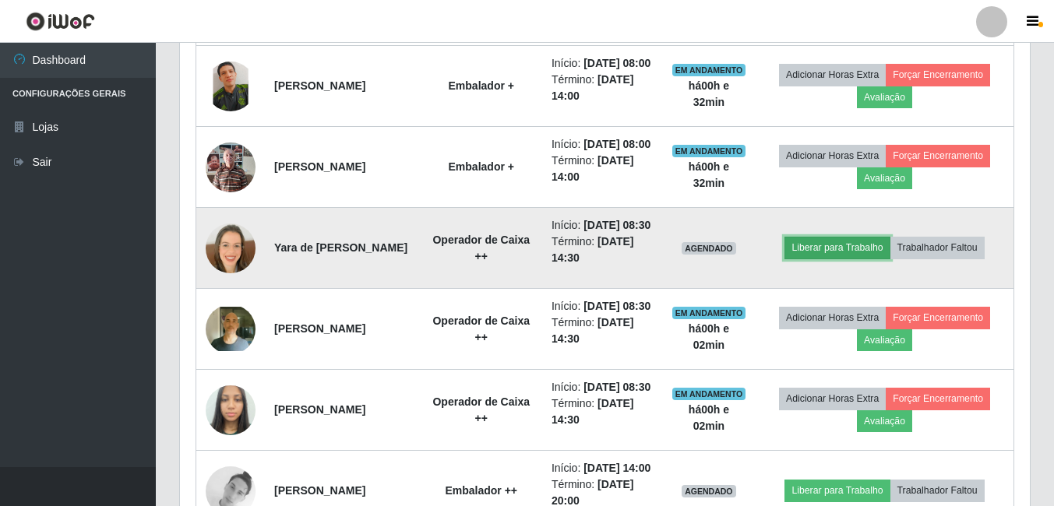
click at [849, 259] on button "Liberar para Trabalho" at bounding box center [837, 248] width 105 height 22
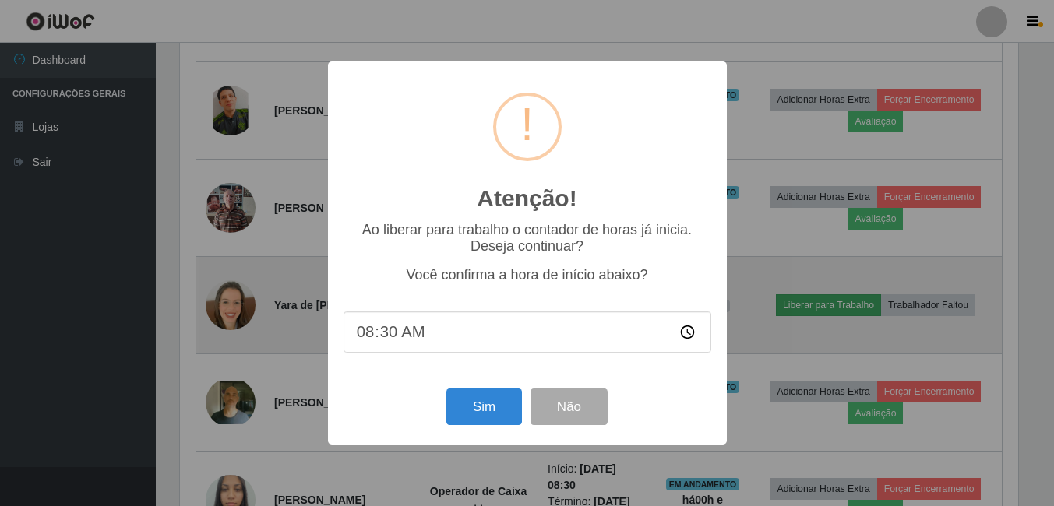
scroll to position [323, 842]
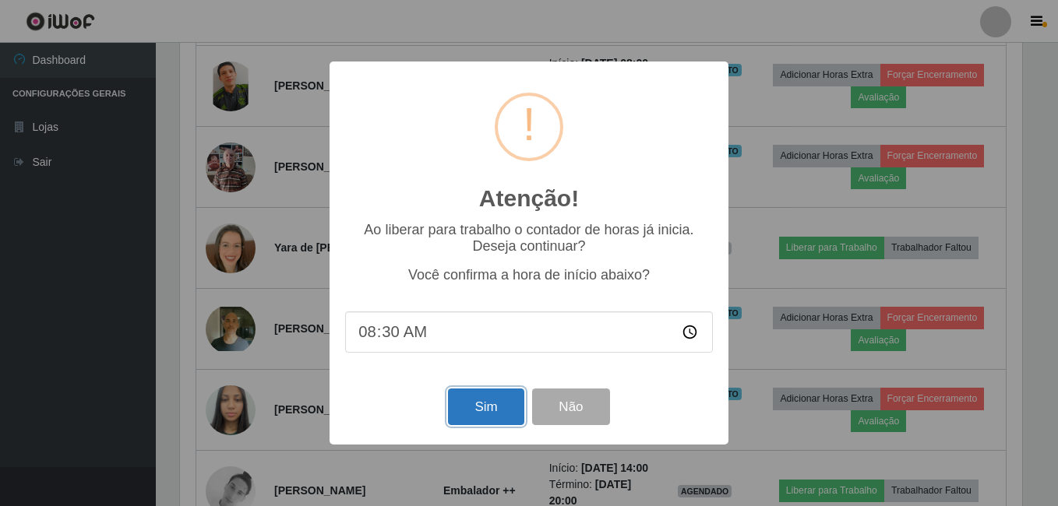
click at [464, 407] on button "Sim" at bounding box center [486, 407] width 76 height 37
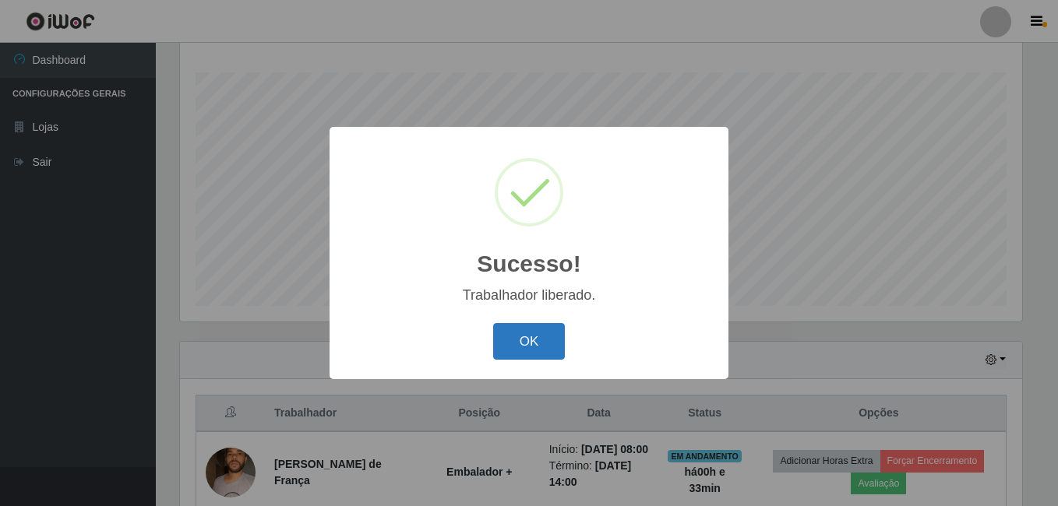
drag, startPoint x: 542, startPoint y: 338, endPoint x: 526, endPoint y: 327, distance: 19.7
click at [542, 338] on button "OK" at bounding box center [529, 341] width 72 height 37
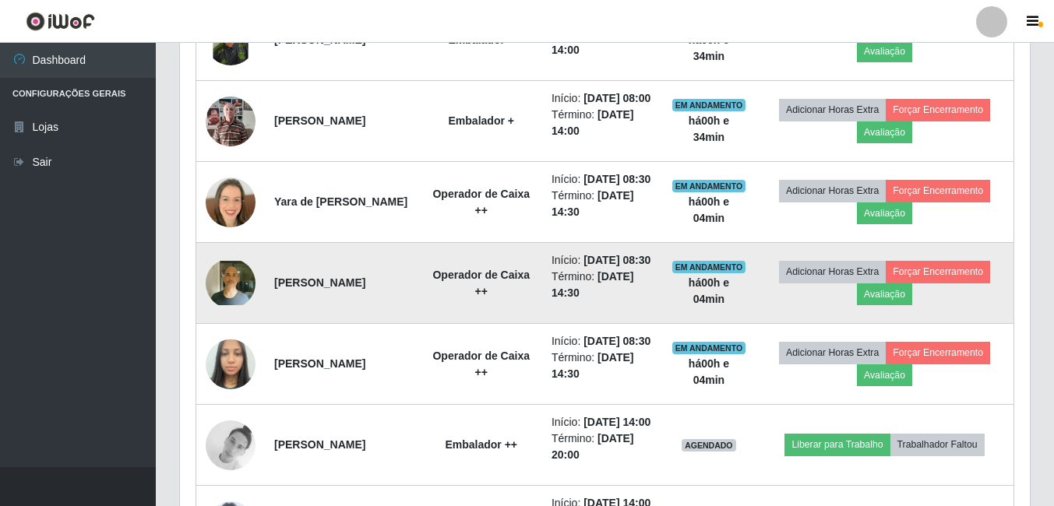
scroll to position [738, 0]
